Goal: Obtain resource: Obtain resource

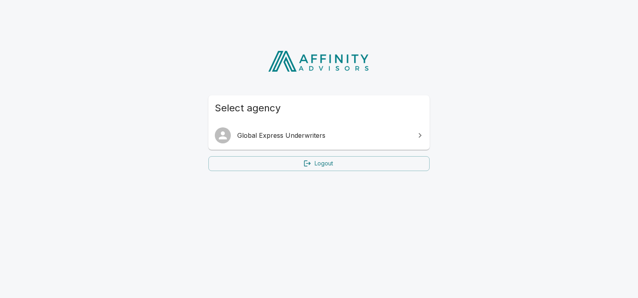
click at [277, 136] on span "Global Express Underwriters" at bounding box center [323, 136] width 173 height 10
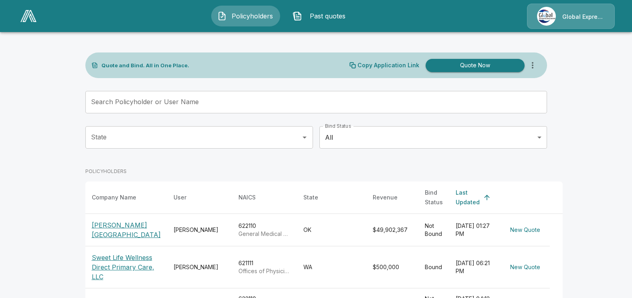
click at [115, 224] on p "[PERSON_NAME][GEOGRAPHIC_DATA]" at bounding box center [126, 229] width 69 height 19
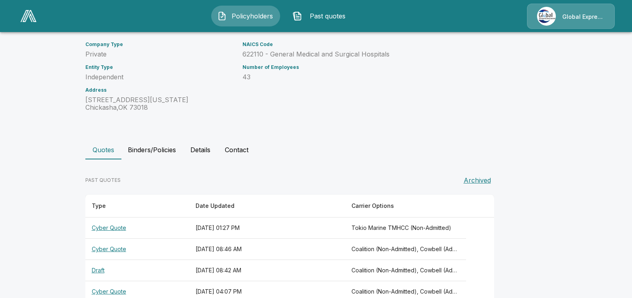
scroll to position [103, 0]
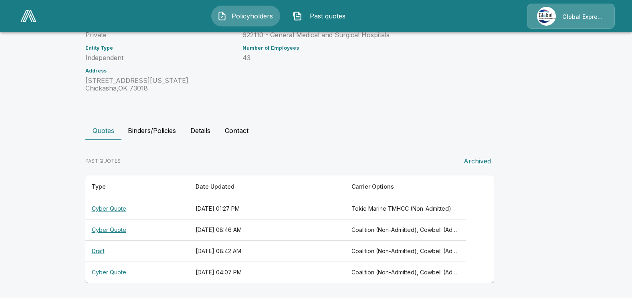
click at [117, 209] on th "Cyber Quote" at bounding box center [137, 208] width 104 height 21
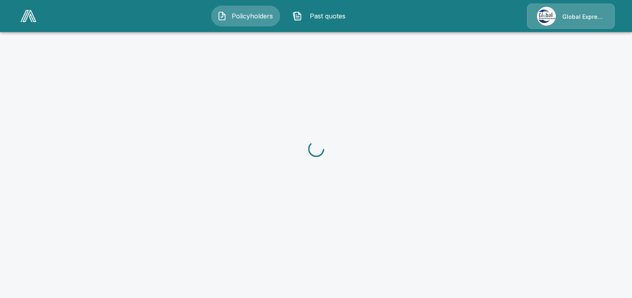
scroll to position [103, 0]
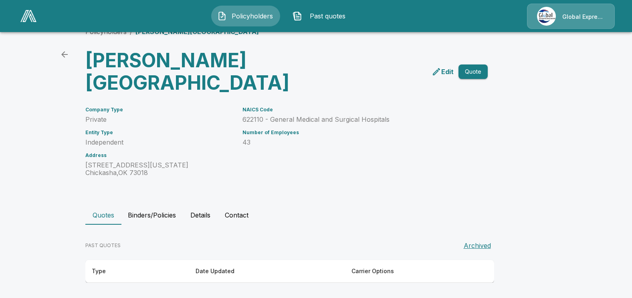
scroll to position [103, 0]
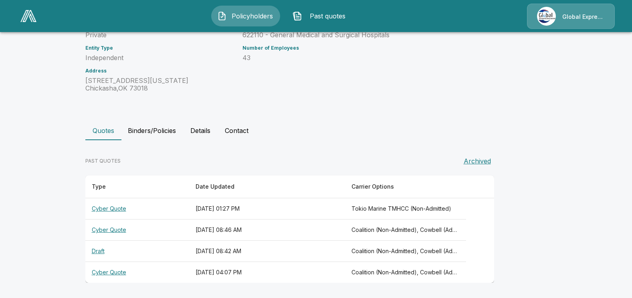
click at [120, 229] on th "Cyber Quote" at bounding box center [137, 230] width 104 height 21
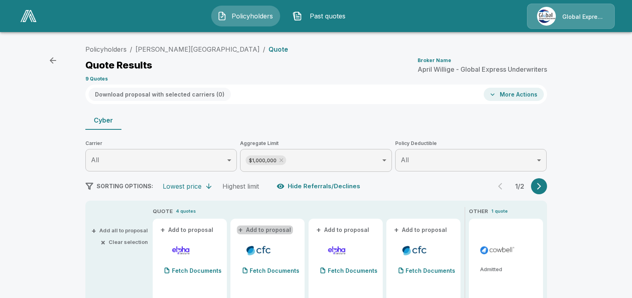
click at [269, 234] on button "+ Add to proposal" at bounding box center [265, 230] width 56 height 9
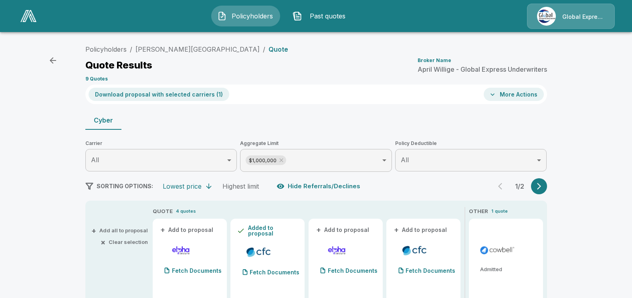
click at [163, 95] on button "Download proposal with selected carriers ( 1 )" at bounding box center [159, 94] width 141 height 13
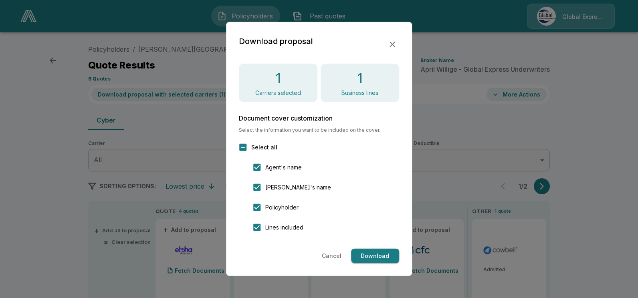
click at [367, 254] on button "Download" at bounding box center [375, 256] width 48 height 15
